Goal: Find contact information: Find contact information

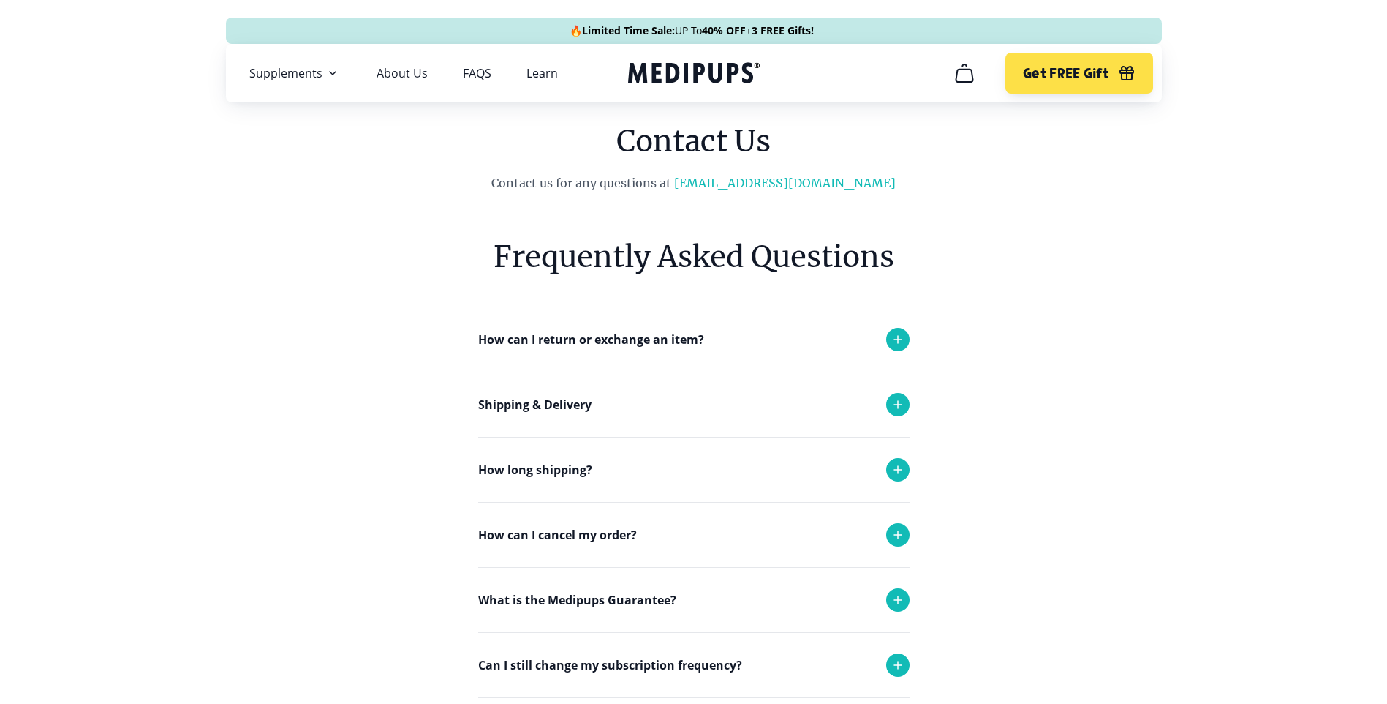
click at [608, 335] on p "How can I return or exchange an item?" at bounding box center [591, 340] width 226 height 18
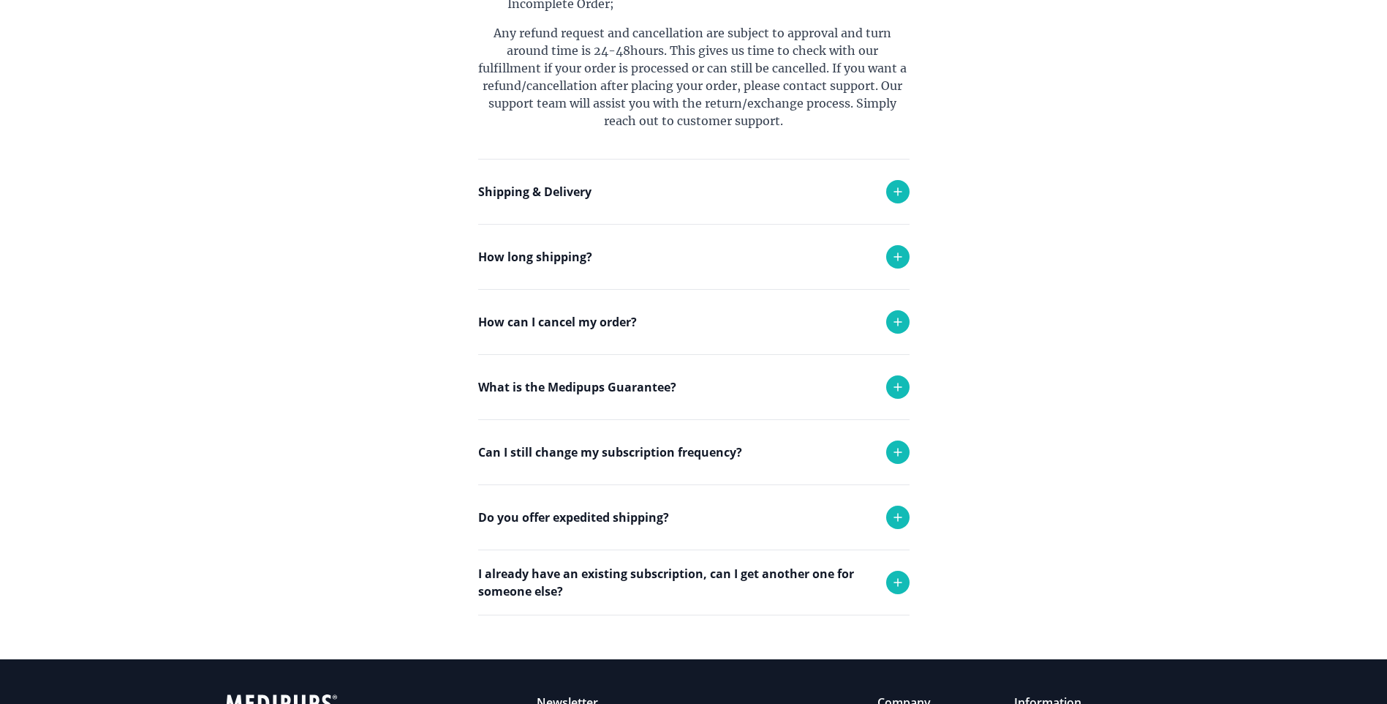
scroll to position [619, 0]
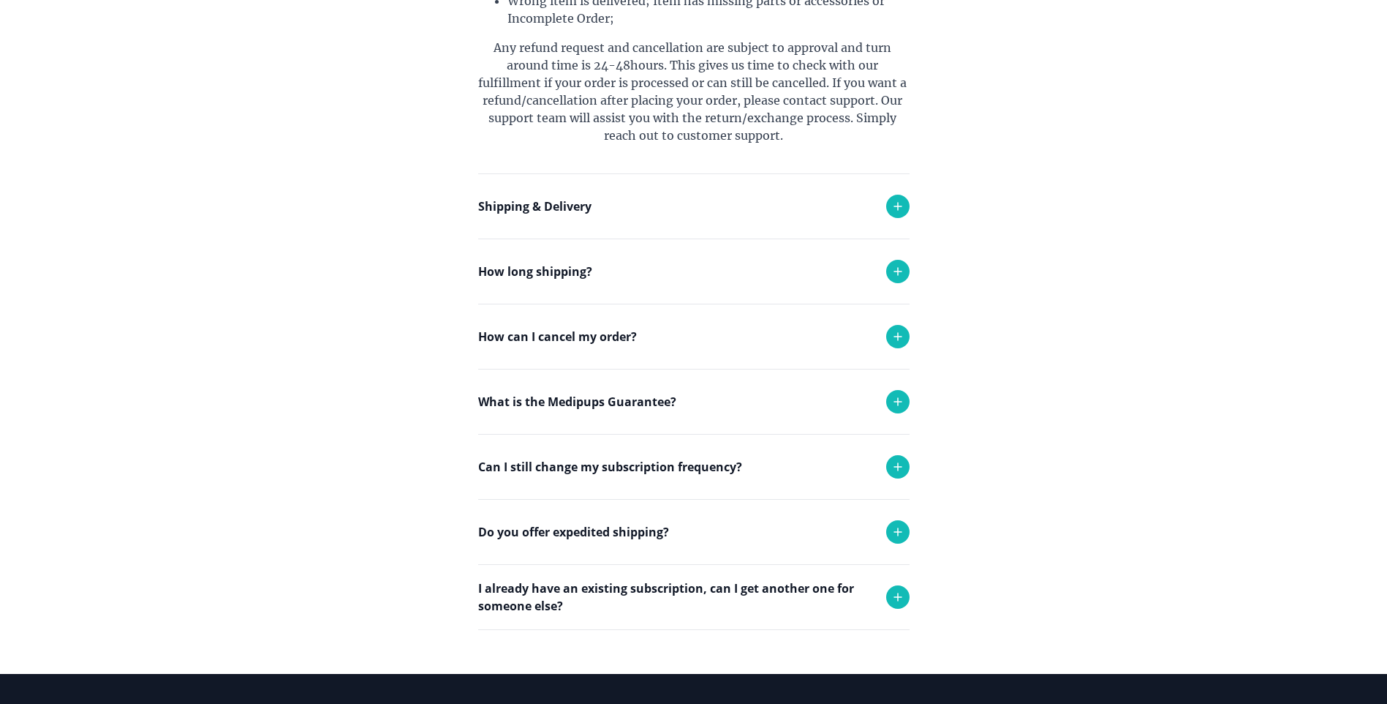
click at [576, 332] on p "How can I cancel my order?" at bounding box center [557, 337] width 159 height 18
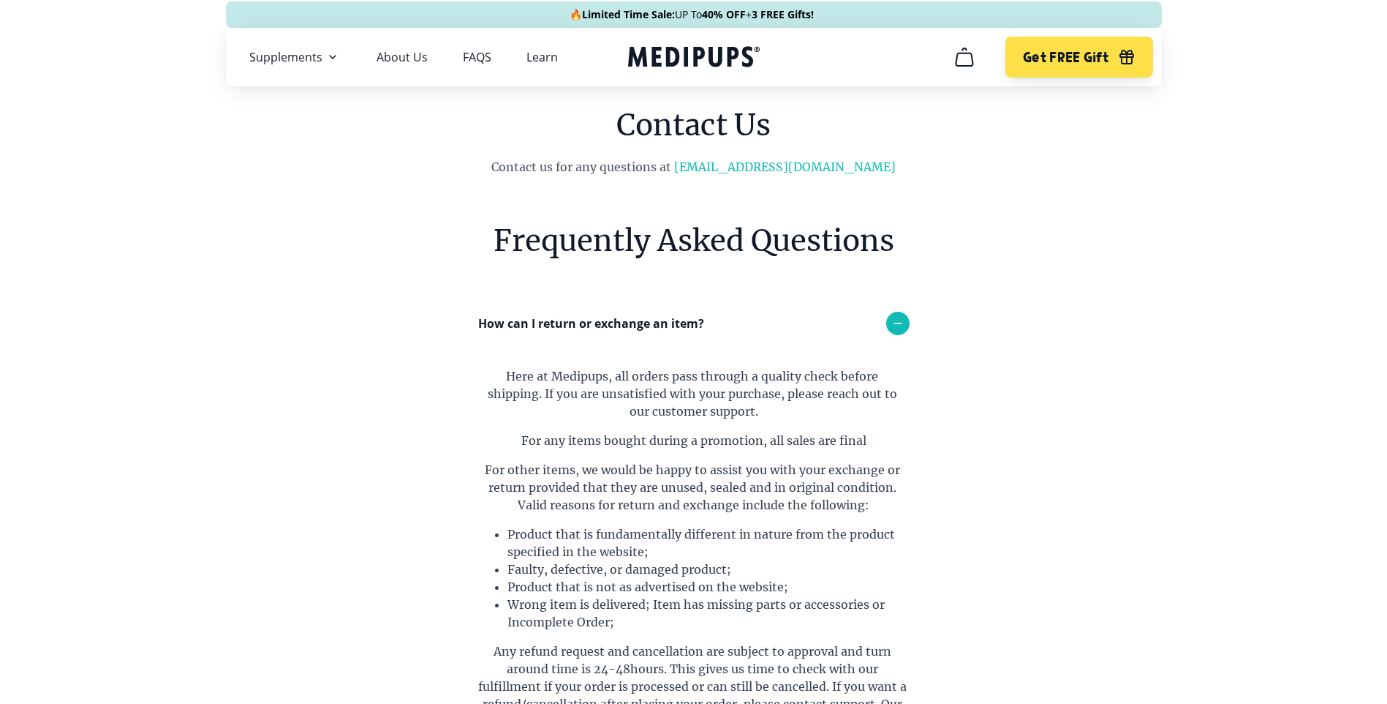
scroll to position [0, 0]
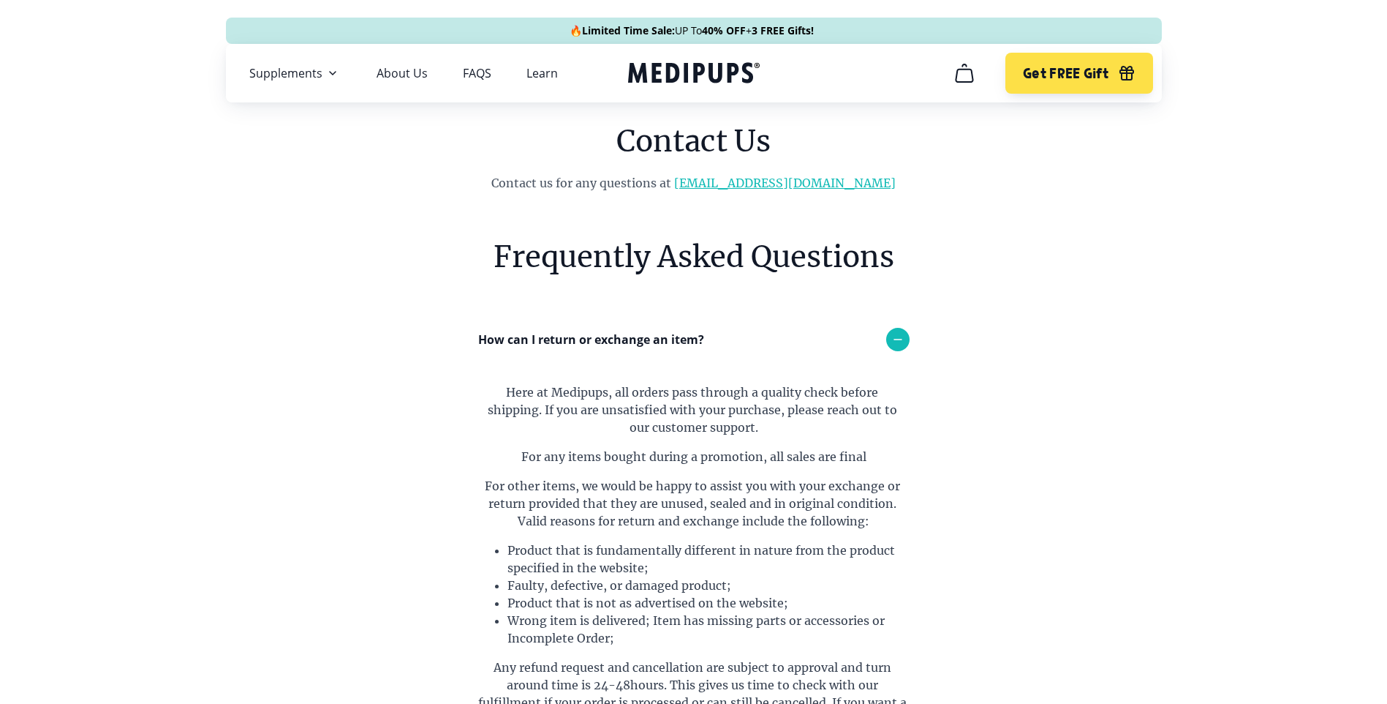
click at [751, 184] on link "[EMAIL_ADDRESS][DOMAIN_NAME]" at bounding box center [785, 183] width 222 height 15
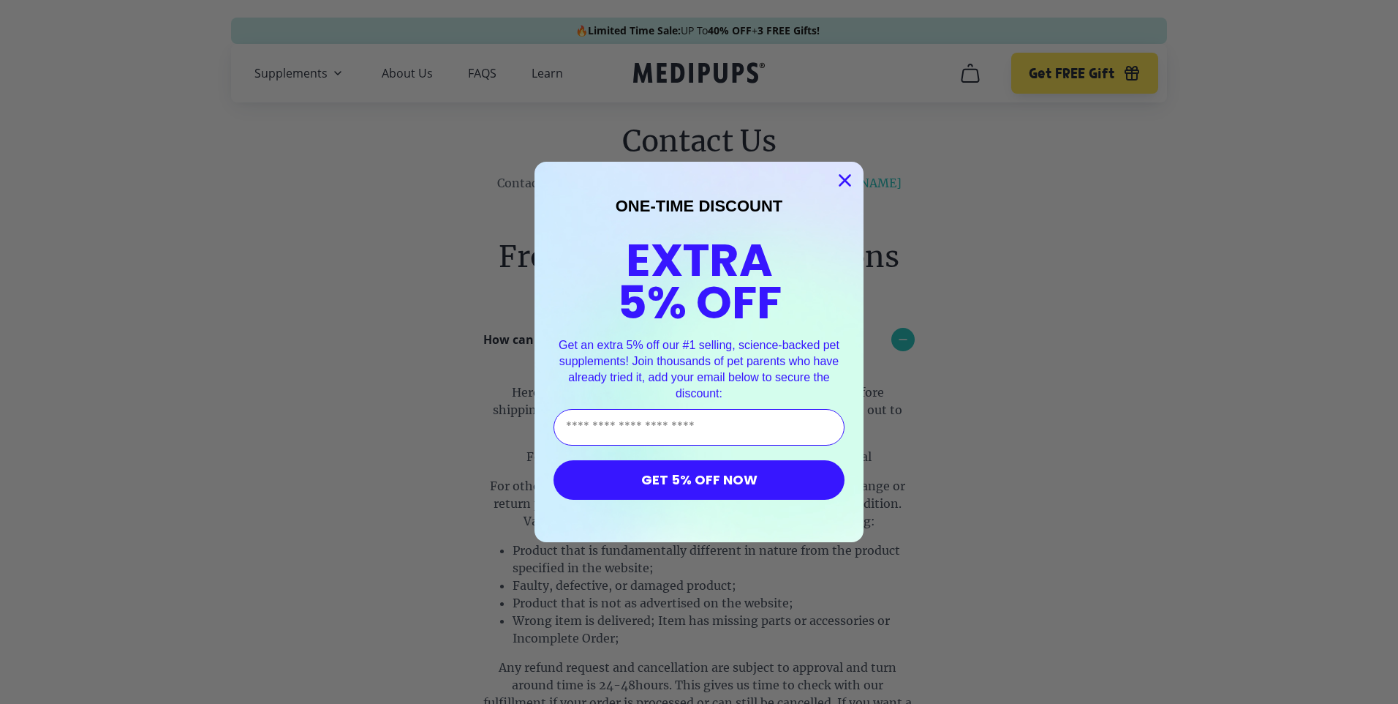
click at [840, 180] on icon "Close dialog" at bounding box center [845, 181] width 10 height 10
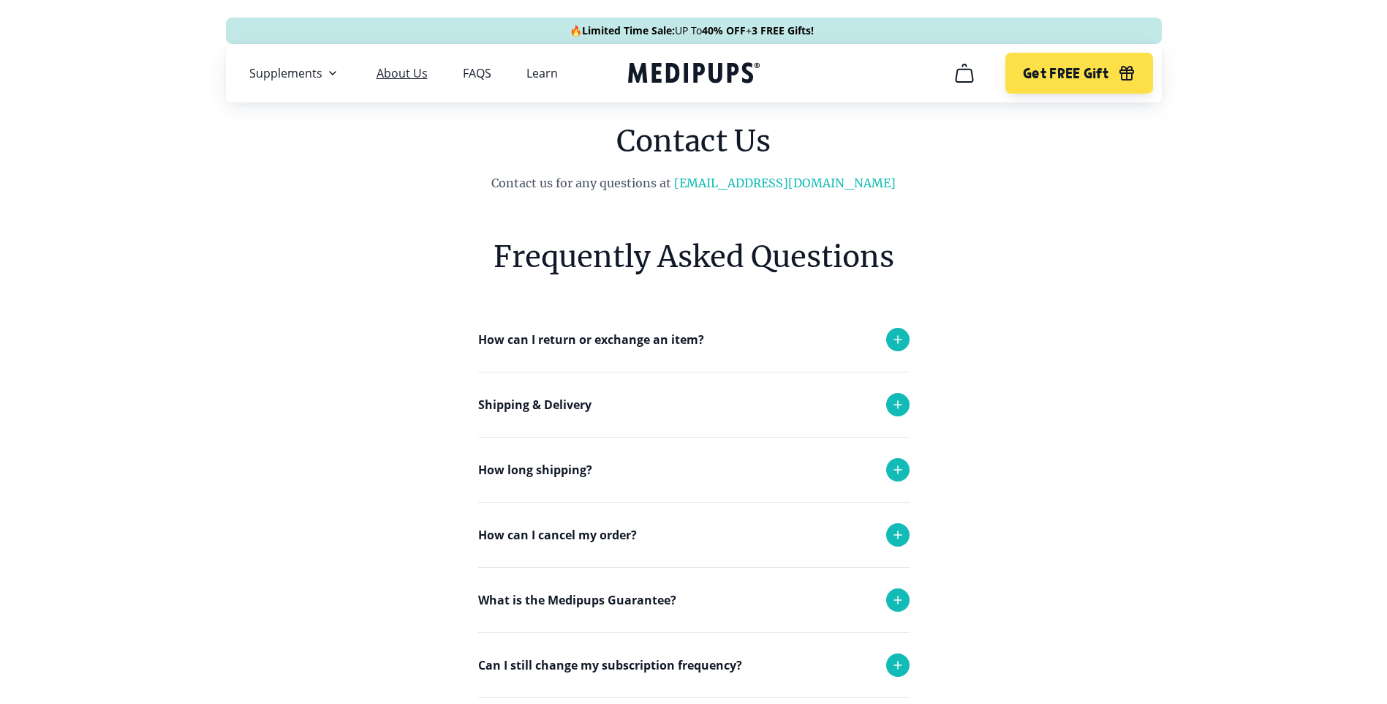
drag, startPoint x: 0, startPoint y: 0, endPoint x: 411, endPoint y: 72, distance: 417.4
click at [411, 72] on link "About Us" at bounding box center [402, 73] width 51 height 15
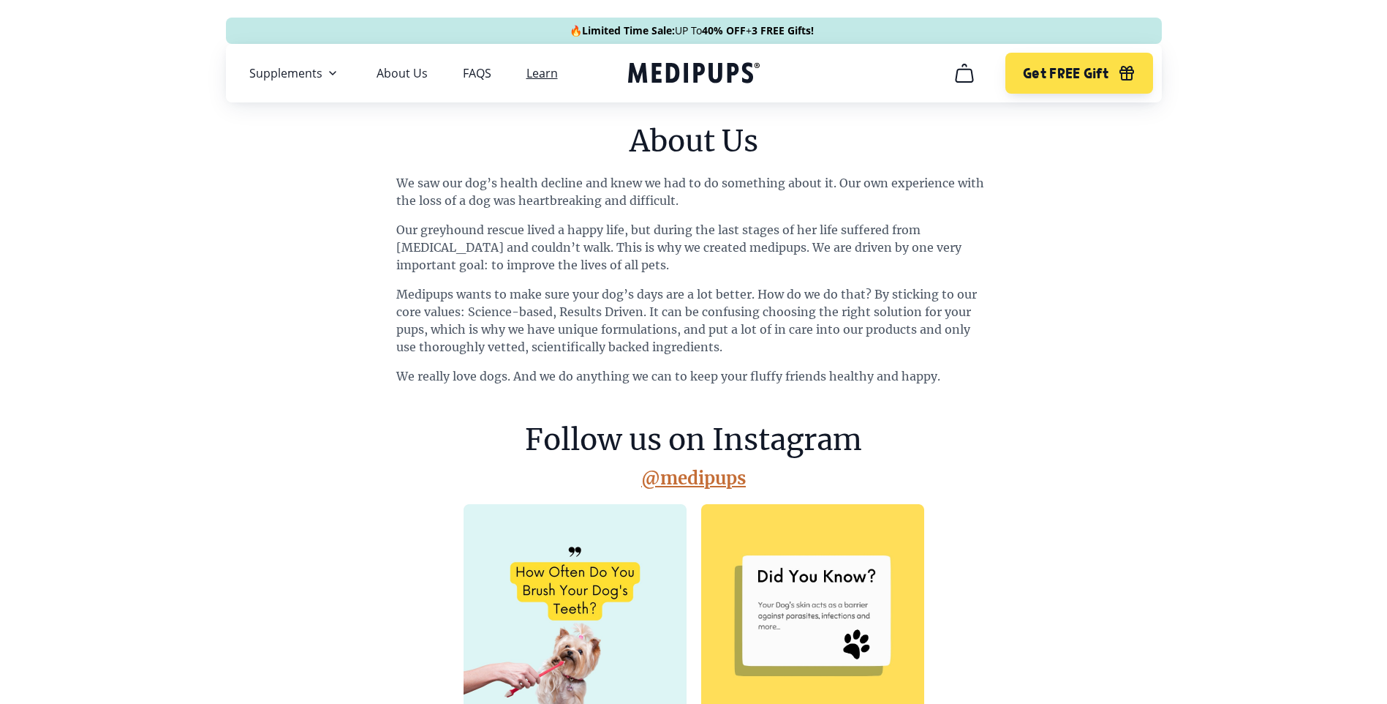
click at [546, 72] on link "Learn" at bounding box center [542, 73] width 31 height 15
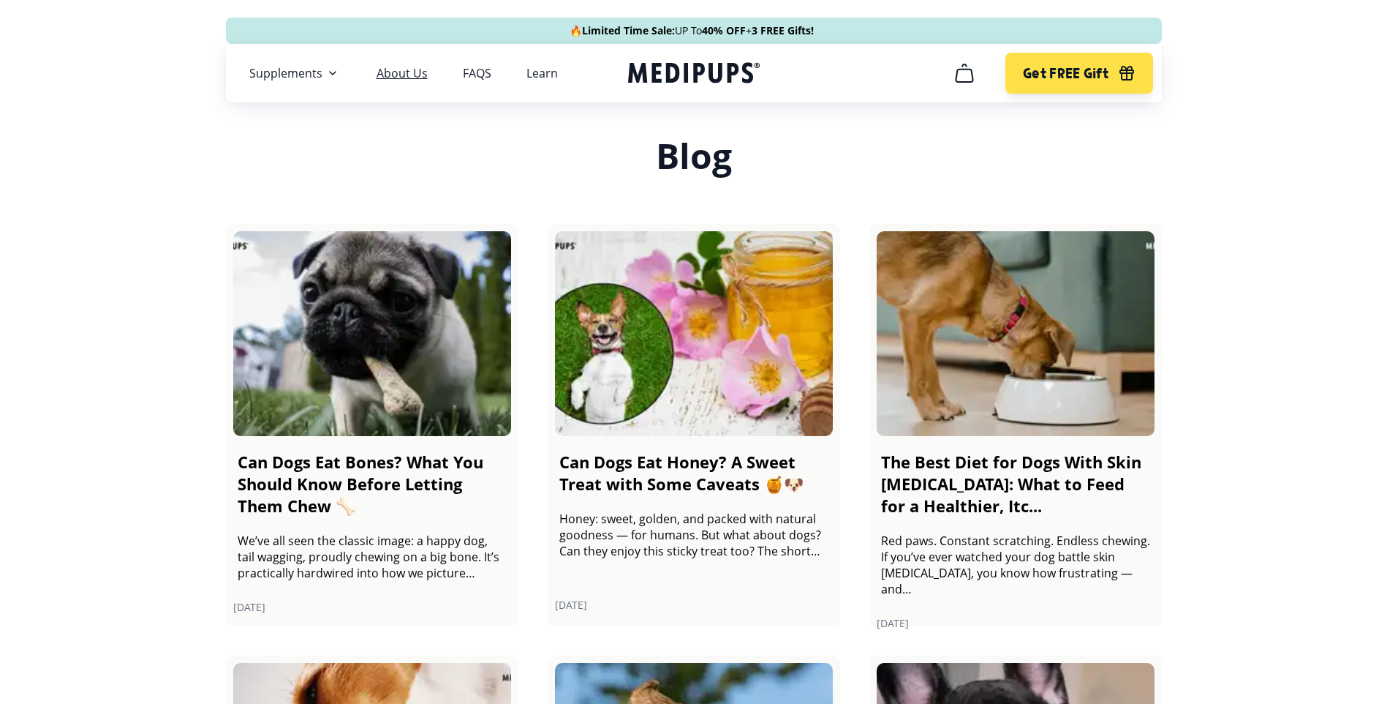
click at [392, 75] on link "About Us" at bounding box center [402, 73] width 51 height 15
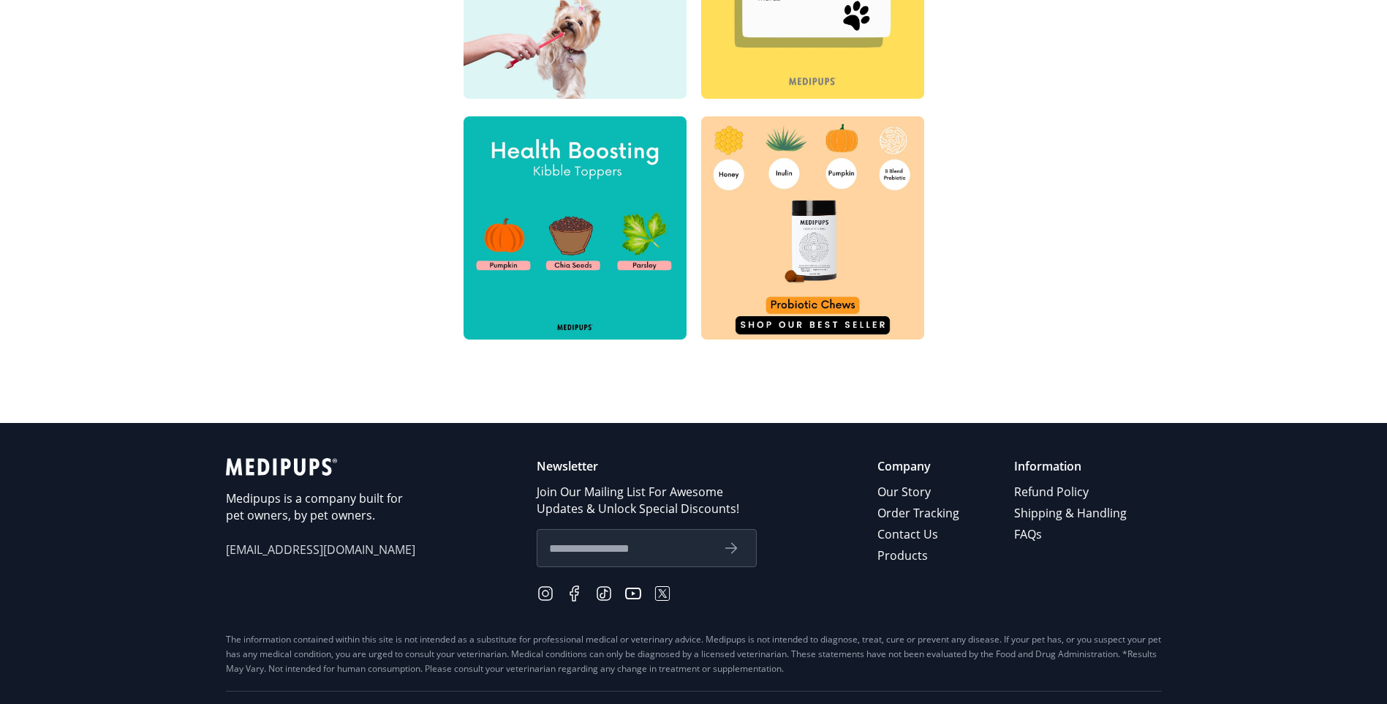
scroll to position [670, 0]
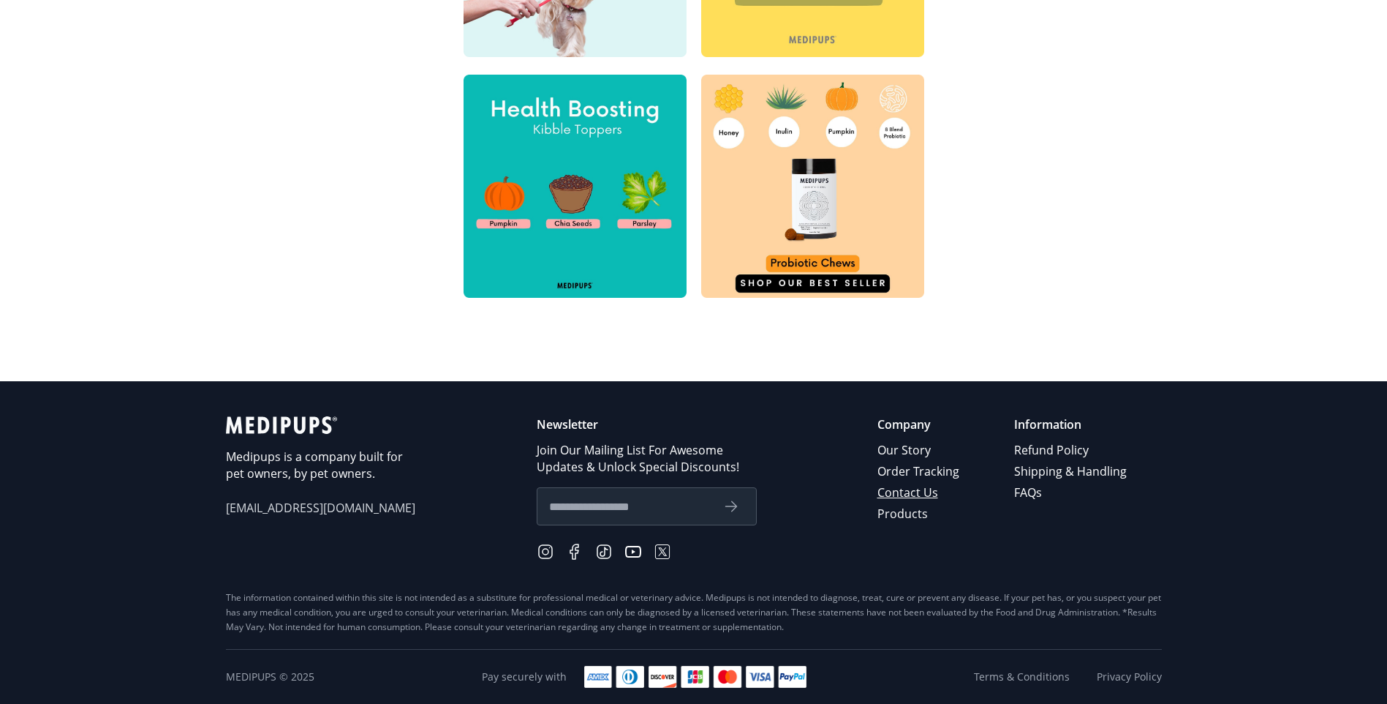
click at [907, 496] on link "Contact Us" at bounding box center [920, 492] width 84 height 21
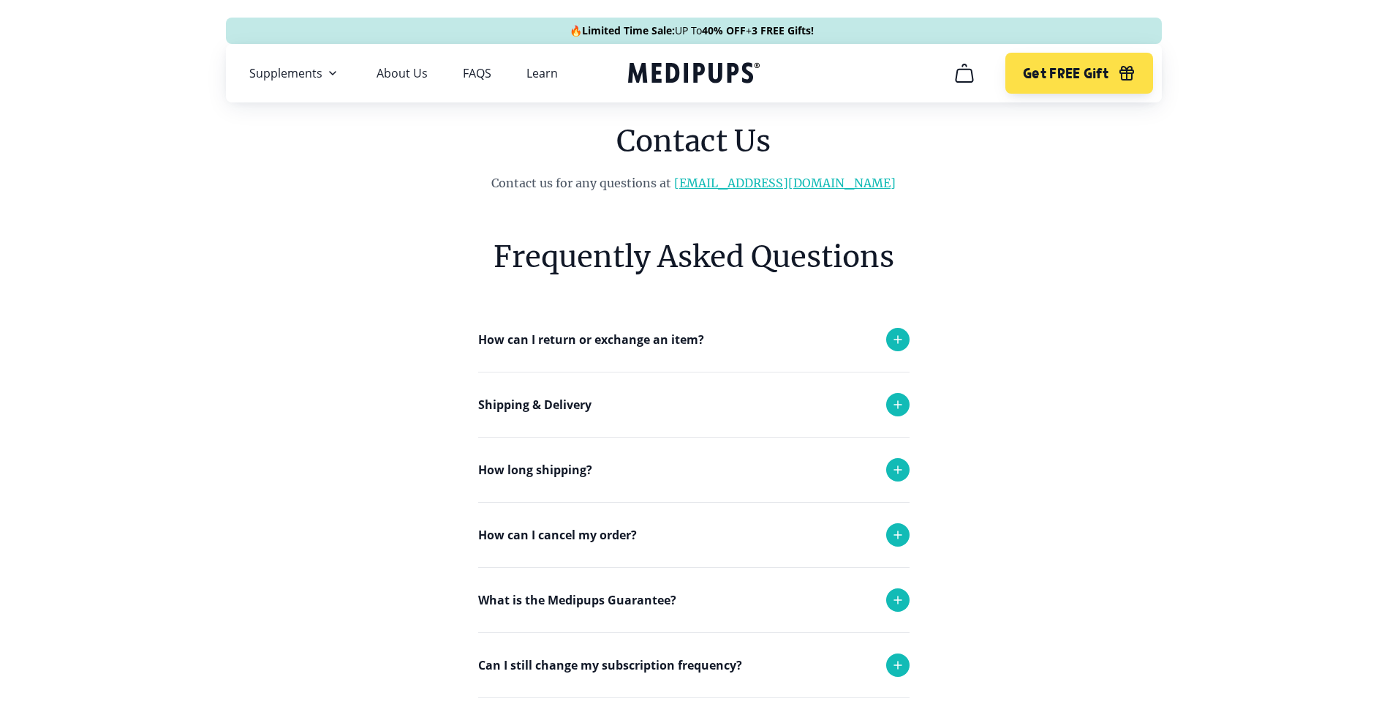
click at [750, 187] on link "[EMAIL_ADDRESS][DOMAIN_NAME]" at bounding box center [785, 183] width 222 height 15
